Goal: Task Accomplishment & Management: Manage account settings

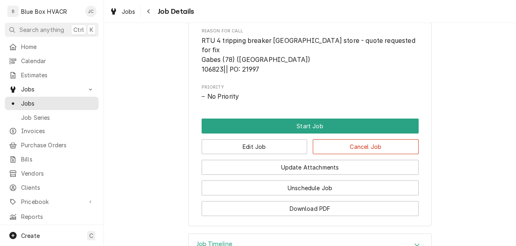
scroll to position [365, 0]
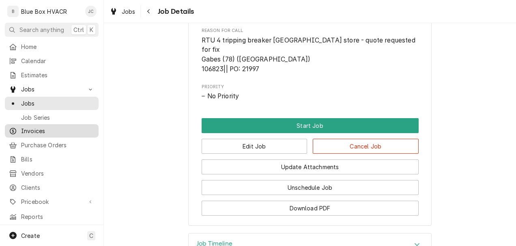
click at [37, 128] on span "Invoices" at bounding box center [57, 131] width 73 height 9
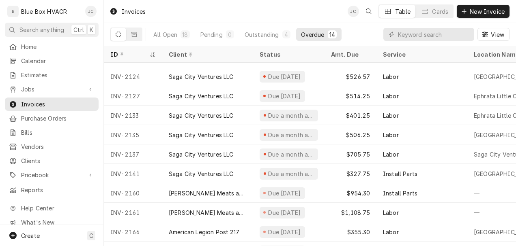
scroll to position [93, 0]
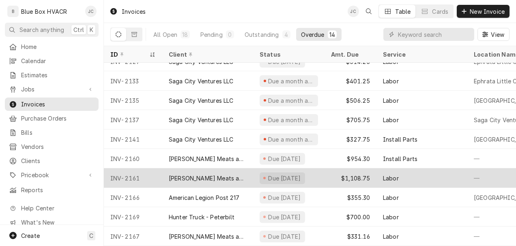
click at [282, 175] on div "Due 24 days ago" at bounding box center [281, 179] width 45 height 12
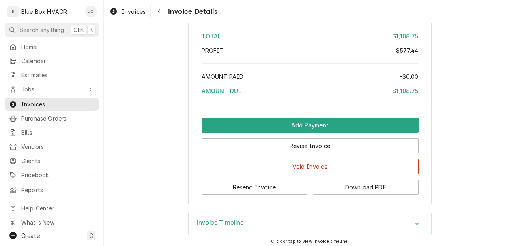
scroll to position [1451, 0]
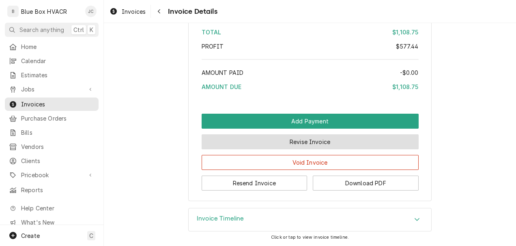
click at [332, 148] on button "Revise Invoice" at bounding box center [309, 142] width 217 height 15
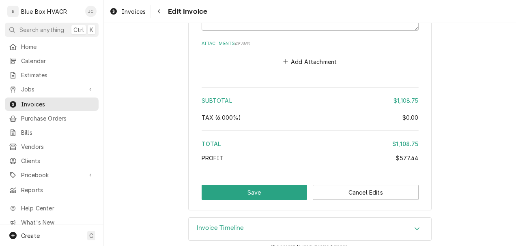
scroll to position [1454, 0]
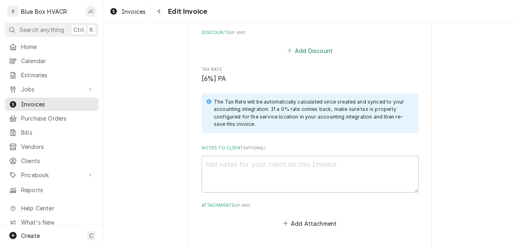
click at [304, 45] on button "Add Discount" at bounding box center [309, 50] width 48 height 11
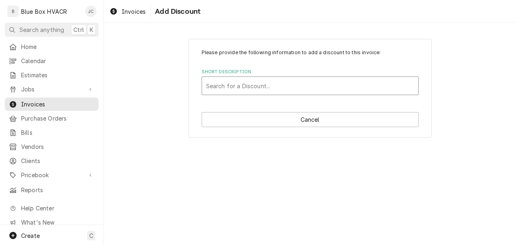
click at [264, 84] on div "Short Description" at bounding box center [310, 86] width 208 height 15
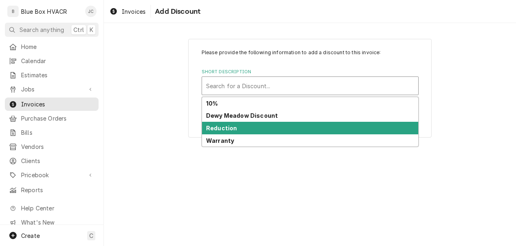
click at [249, 125] on div "Reduction" at bounding box center [310, 128] width 216 height 13
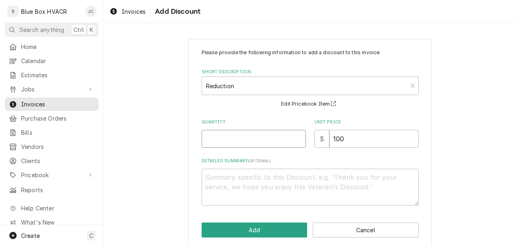
click at [243, 136] on input "Quantity" at bounding box center [253, 139] width 104 height 18
type textarea "x"
type input "1"
drag, startPoint x: 357, startPoint y: 143, endPoint x: 322, endPoint y: 143, distance: 34.9
click at [323, 143] on div "$ 100" at bounding box center [366, 139] width 104 height 18
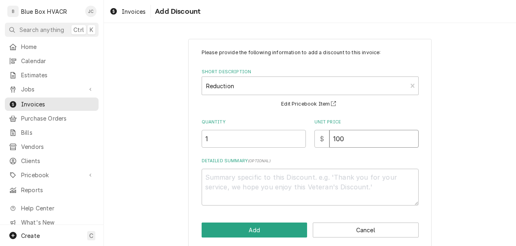
type textarea "x"
type input "4"
type textarea "x"
type input "40"
type textarea "x"
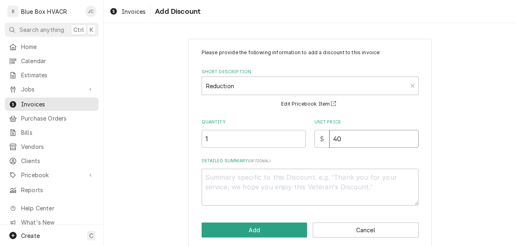
type input "402"
type textarea "x"
type input "402.9"
type textarea "x"
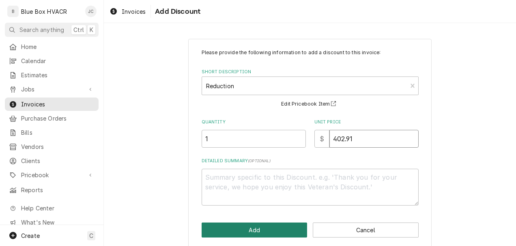
type input "402.91"
click at [270, 226] on button "Add" at bounding box center [254, 230] width 106 height 15
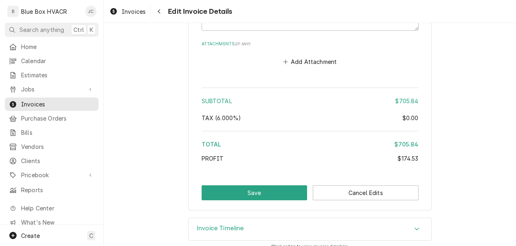
scroll to position [1680, 0]
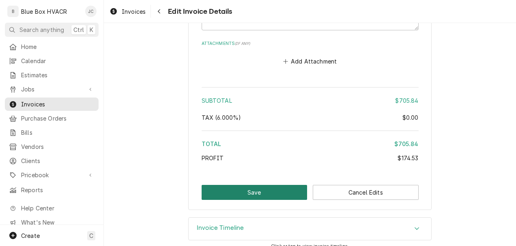
click at [283, 185] on button "Save" at bounding box center [254, 192] width 106 height 15
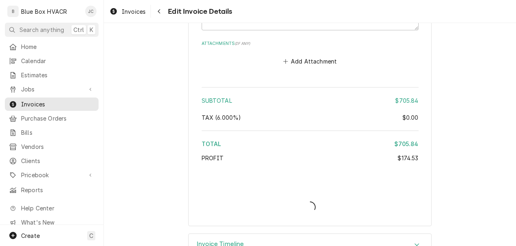
type textarea "x"
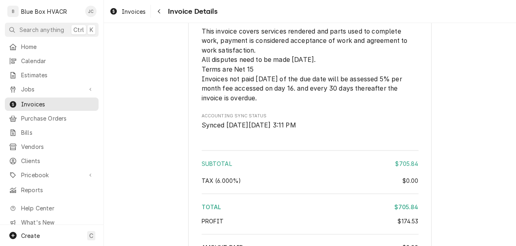
scroll to position [1459, 0]
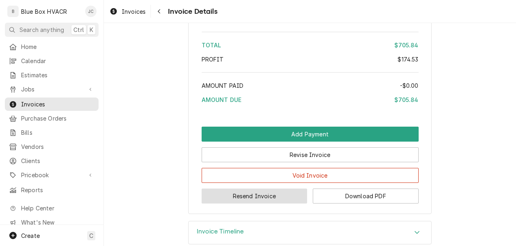
click at [263, 204] on button "Resend Invoice" at bounding box center [254, 196] width 106 height 15
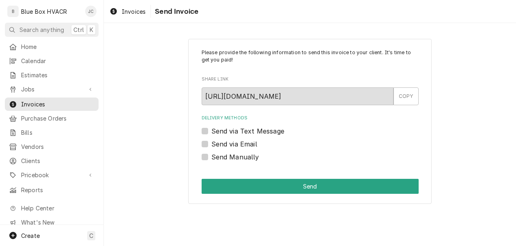
click at [233, 158] on label "Send Manually" at bounding box center [235, 157] width 48 height 10
click at [233, 158] on input "Send Manually" at bounding box center [319, 161] width 217 height 18
checkbox input "true"
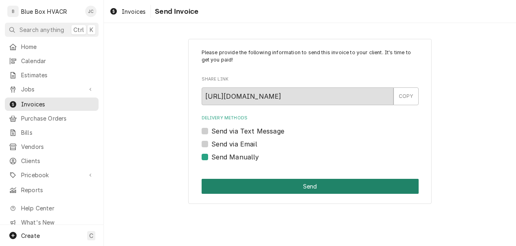
click at [264, 184] on button "Send" at bounding box center [309, 186] width 217 height 15
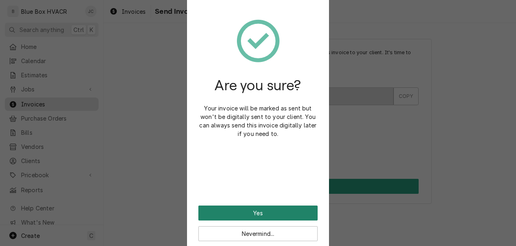
click at [283, 207] on button "Yes" at bounding box center [257, 213] width 119 height 15
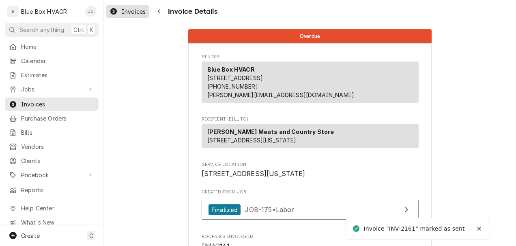
click at [127, 13] on span "Invoices" at bounding box center [134, 11] width 24 height 9
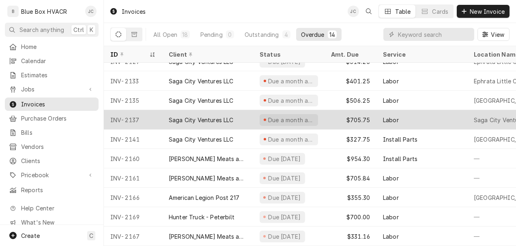
scroll to position [93, 0]
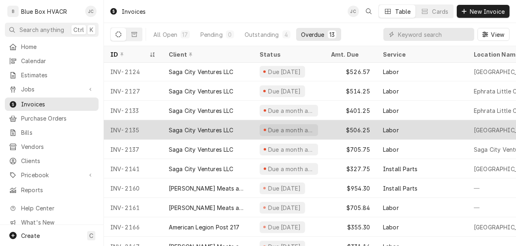
scroll to position [74, 0]
